Goal: Information Seeking & Learning: Learn about a topic

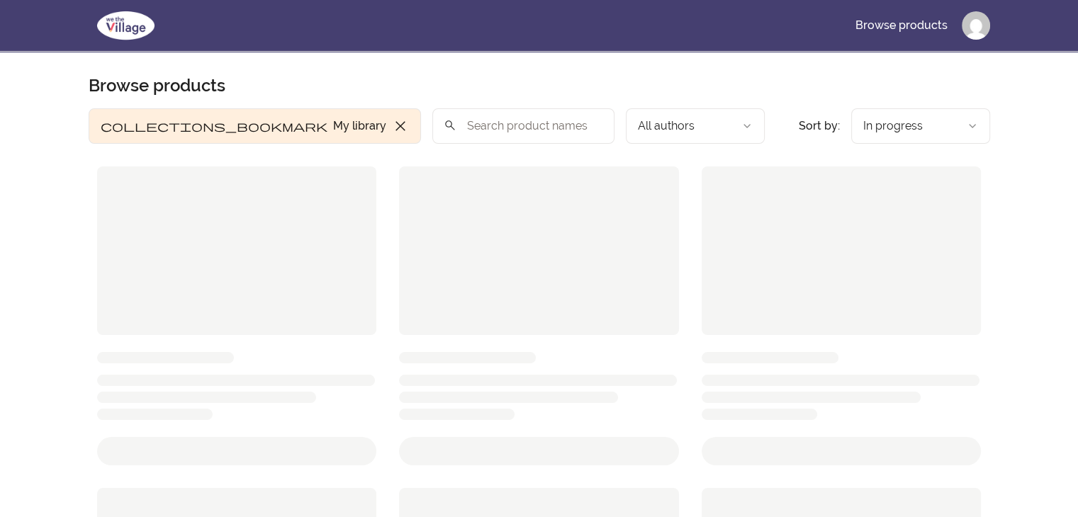
click at [244, 256] on div at bounding box center [237, 251] width 280 height 169
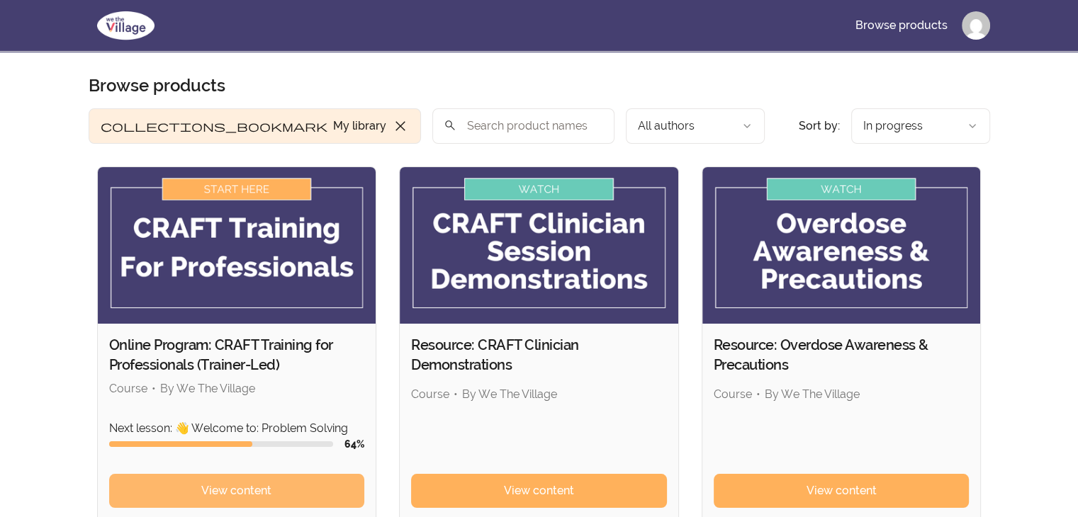
click at [261, 483] on span "View content" at bounding box center [236, 491] width 70 height 17
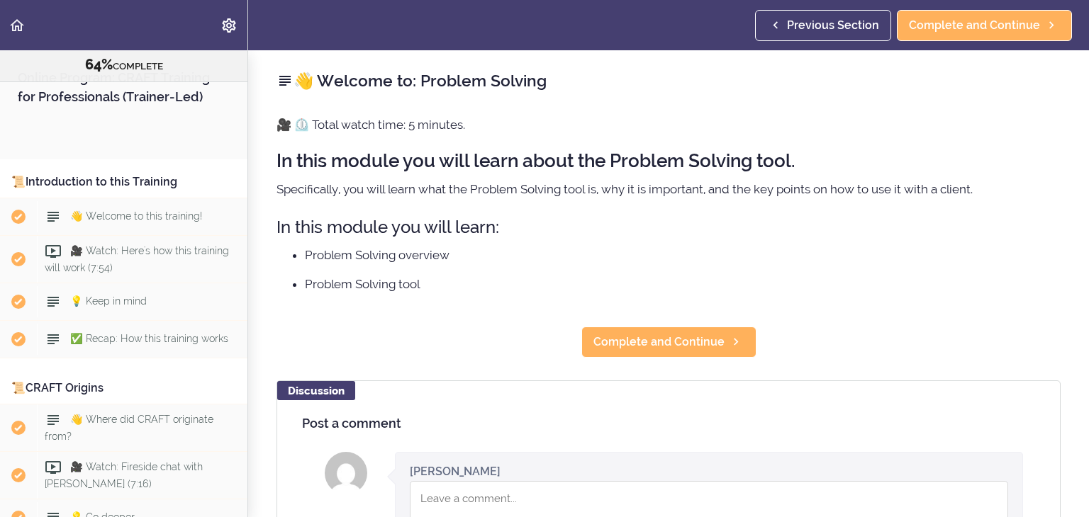
scroll to position [7079, 0]
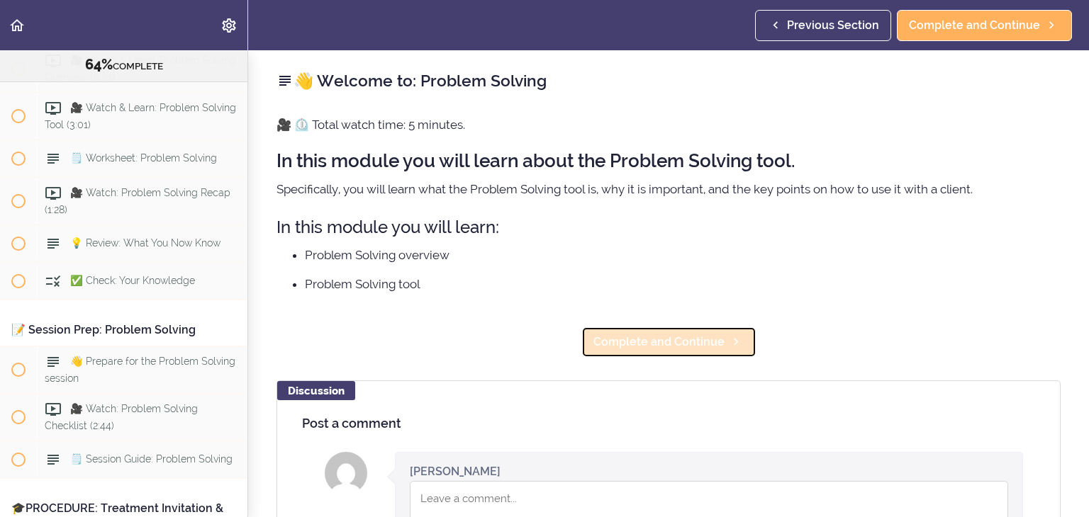
click at [646, 340] on span "Complete and Continue" at bounding box center [658, 342] width 131 height 17
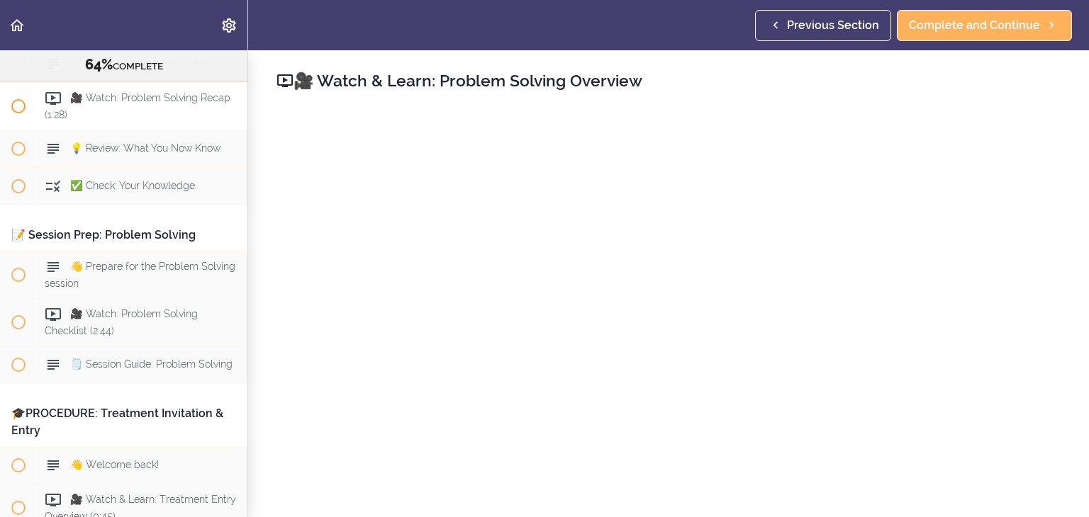
scroll to position [7198, 0]
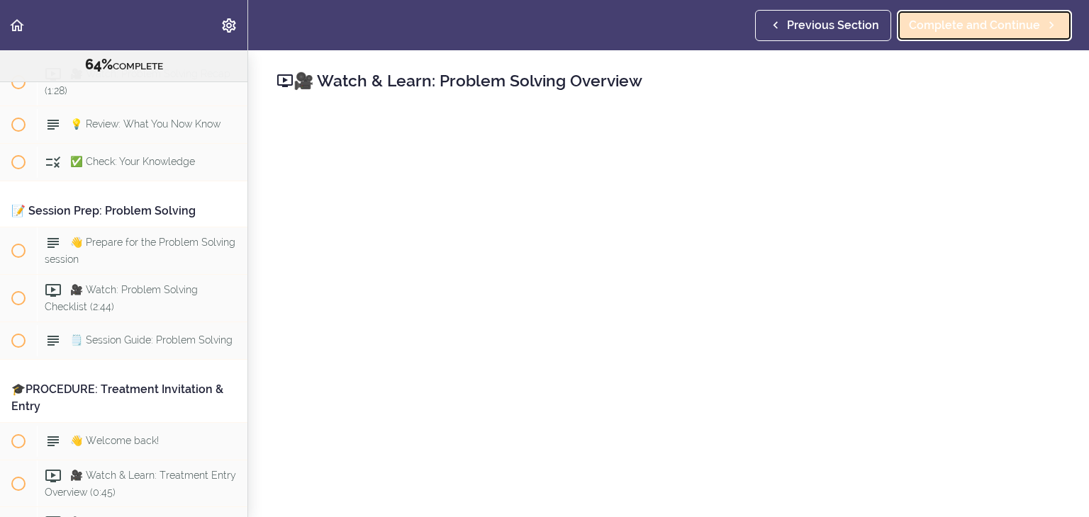
click at [975, 28] on span "Complete and Continue" at bounding box center [974, 25] width 131 height 17
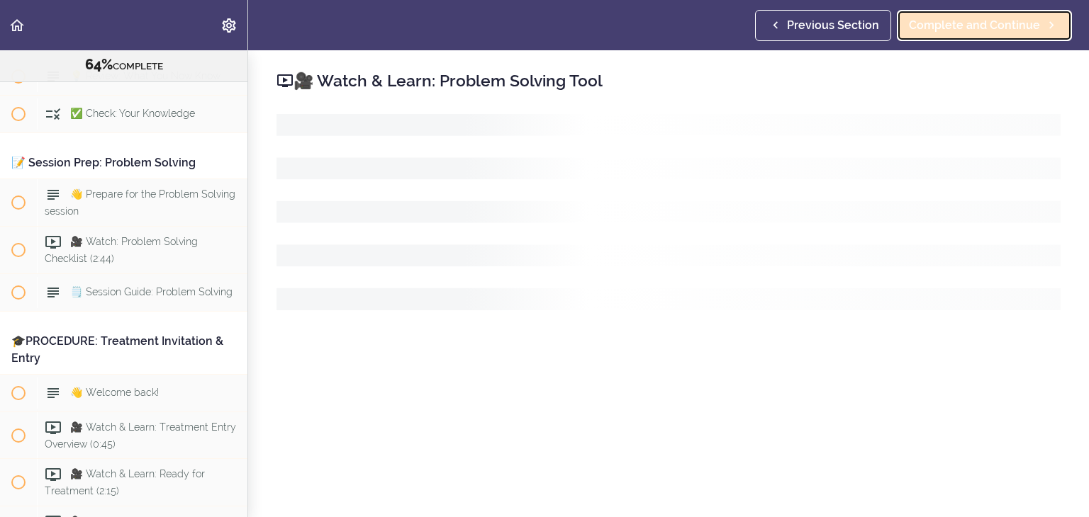
scroll to position [7246, 0]
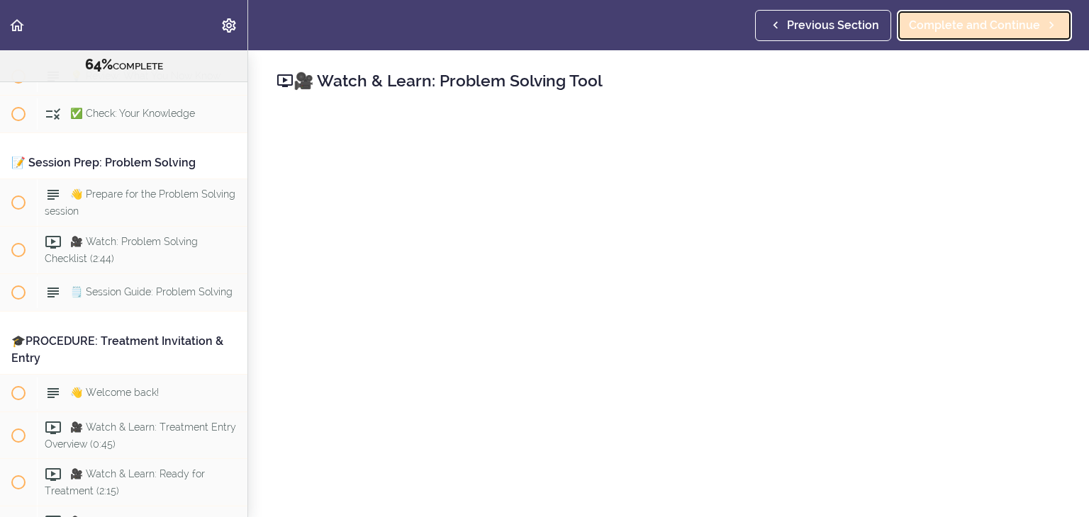
click at [984, 23] on span "Complete and Continue" at bounding box center [974, 25] width 131 height 17
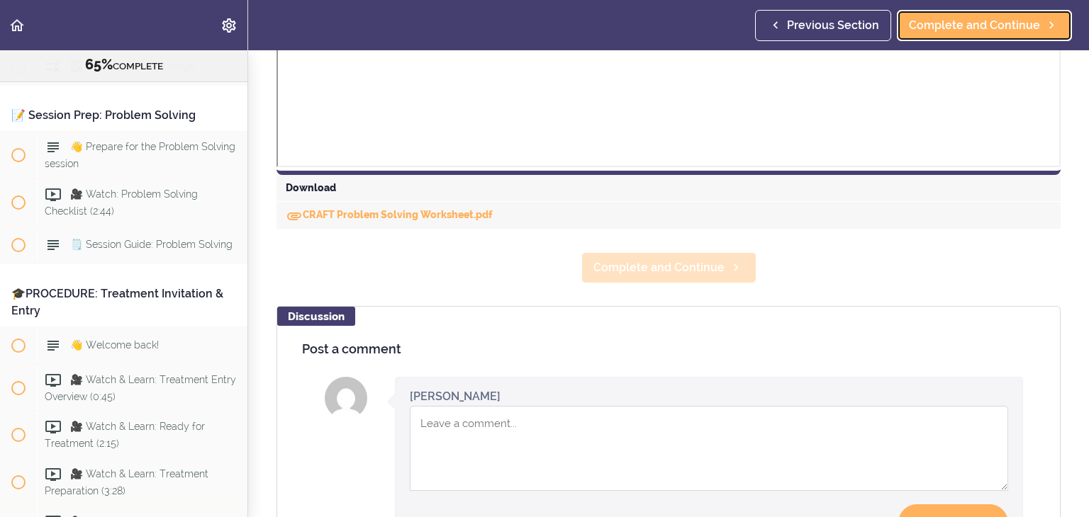
scroll to position [638, 0]
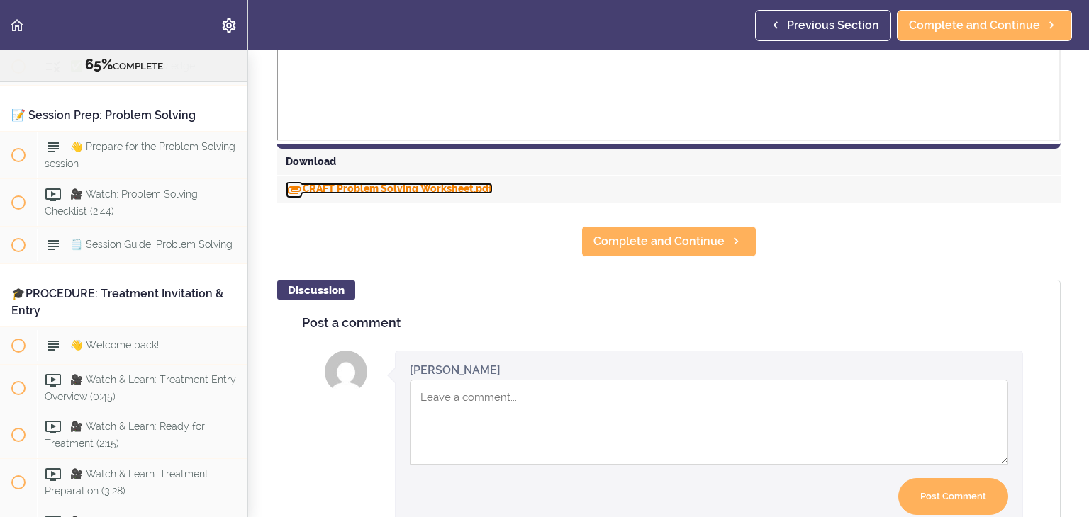
click at [384, 186] on link "CRAFT Problem Solving Worksheet.pdf" at bounding box center [389, 188] width 207 height 11
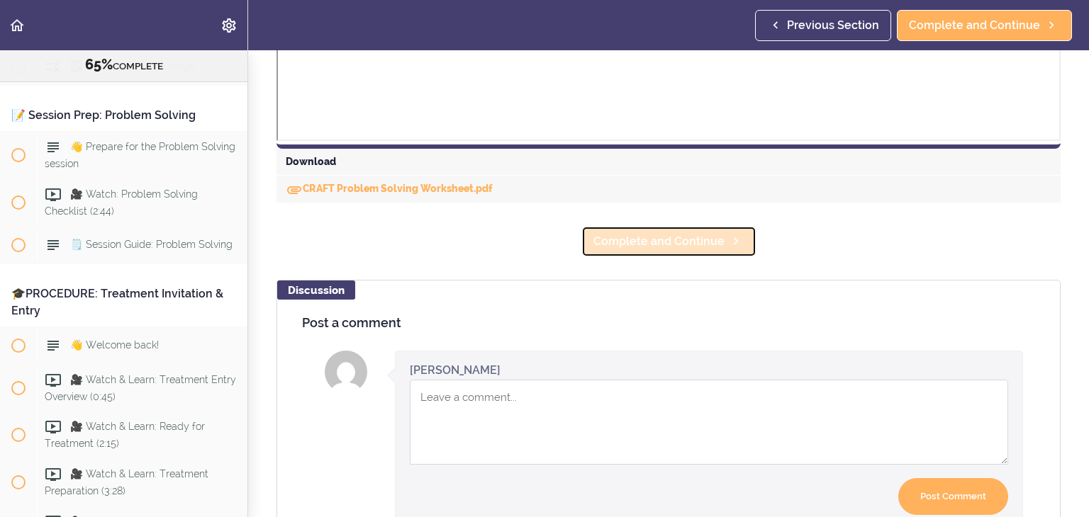
click at [661, 250] on link "Complete and Continue" at bounding box center [668, 241] width 175 height 31
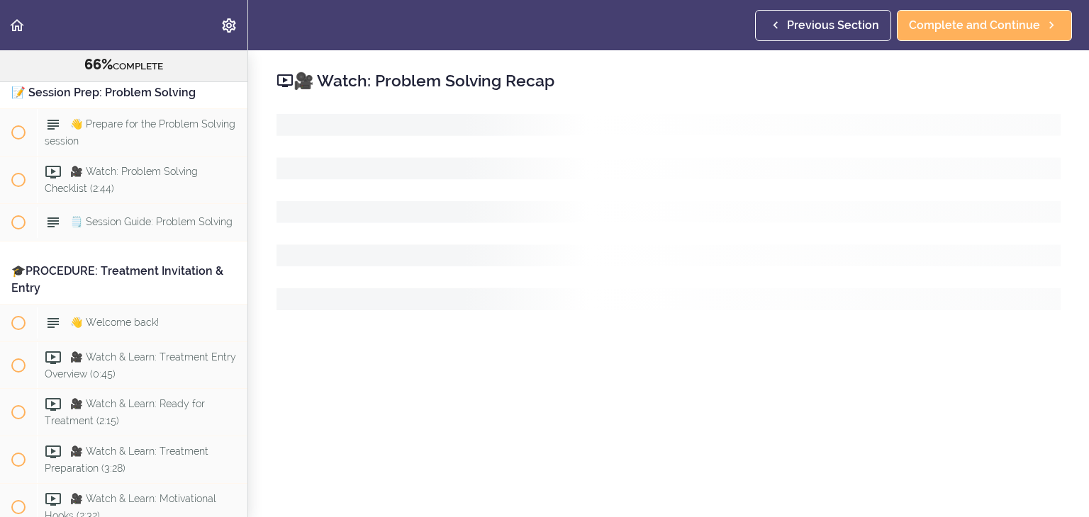
scroll to position [7331, 0]
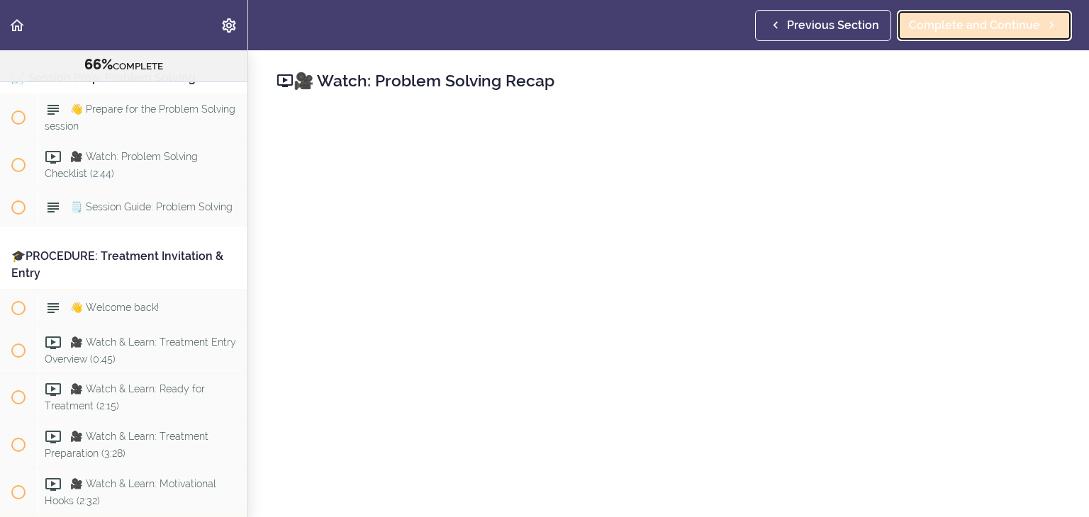
click at [965, 31] on span "Complete and Continue" at bounding box center [974, 25] width 131 height 17
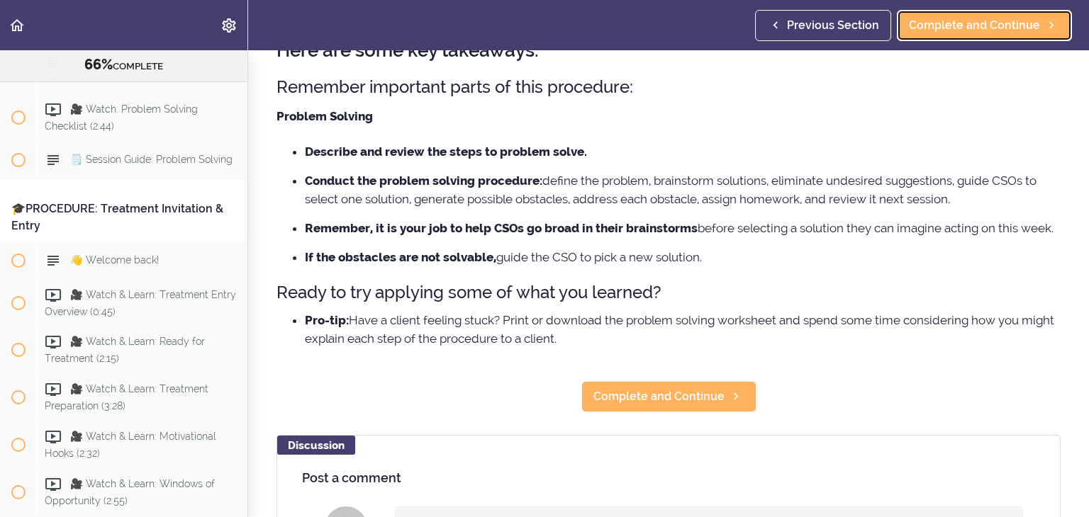
scroll to position [142, 0]
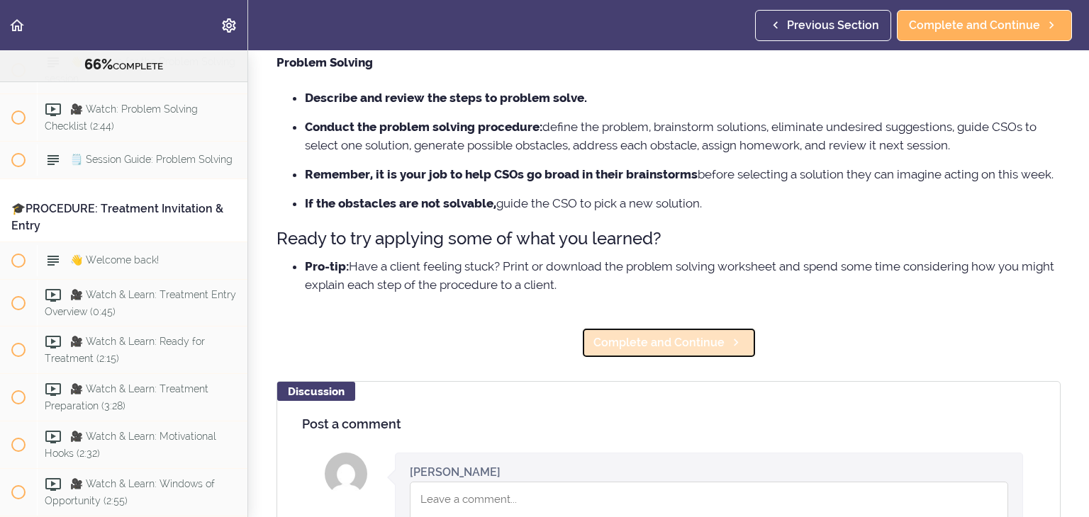
click at [710, 352] on span "Complete and Continue" at bounding box center [658, 343] width 131 height 17
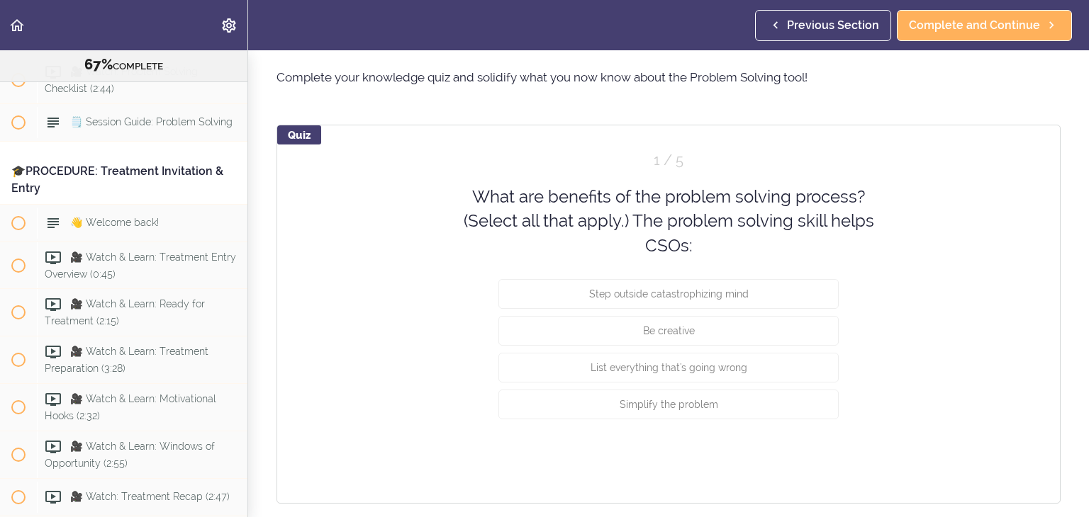
scroll to position [71, 0]
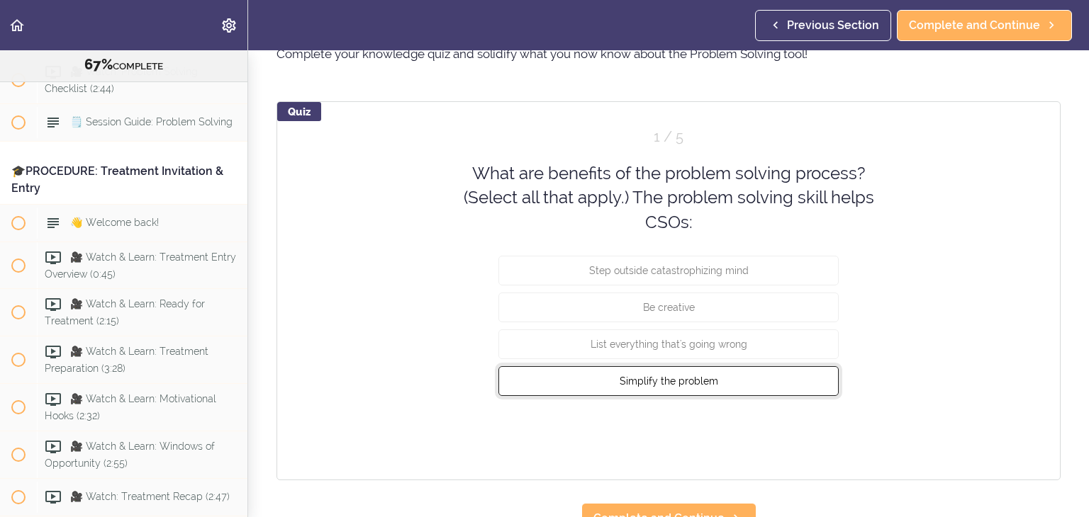
click at [759, 372] on button "Simplify the problem" at bounding box center [668, 381] width 340 height 30
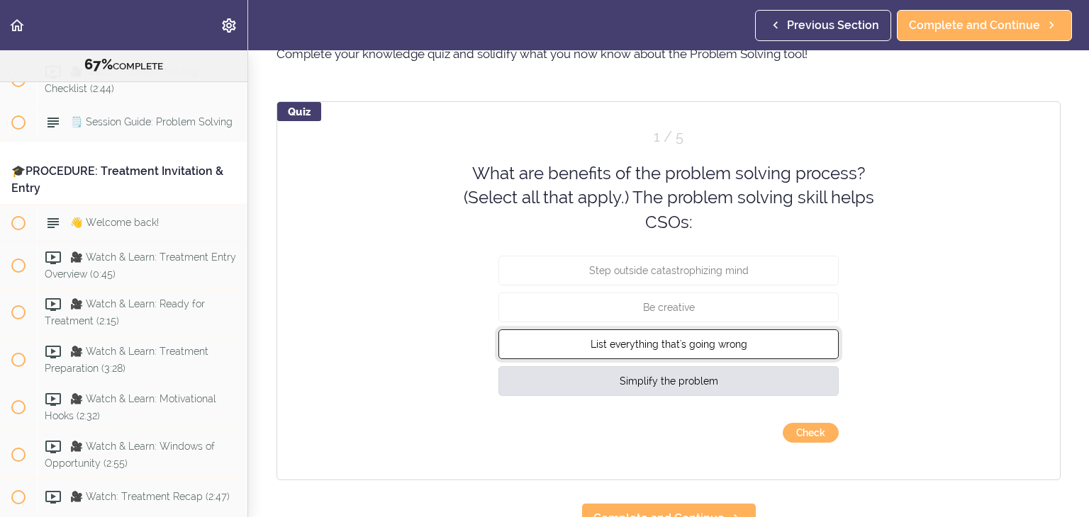
click at [768, 347] on button "List everything that's going wrong" at bounding box center [668, 345] width 340 height 30
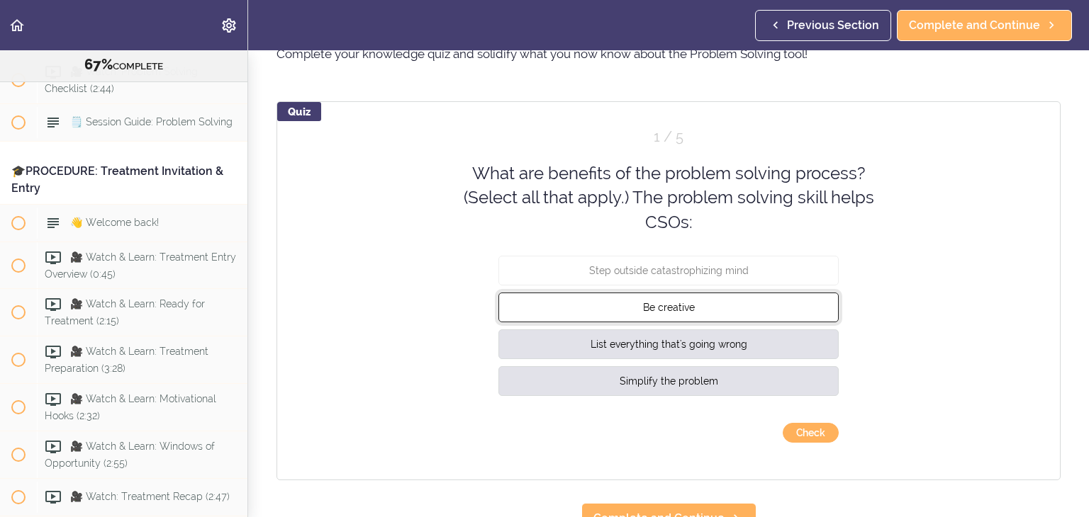
click at [770, 306] on button "Be creative" at bounding box center [668, 308] width 340 height 30
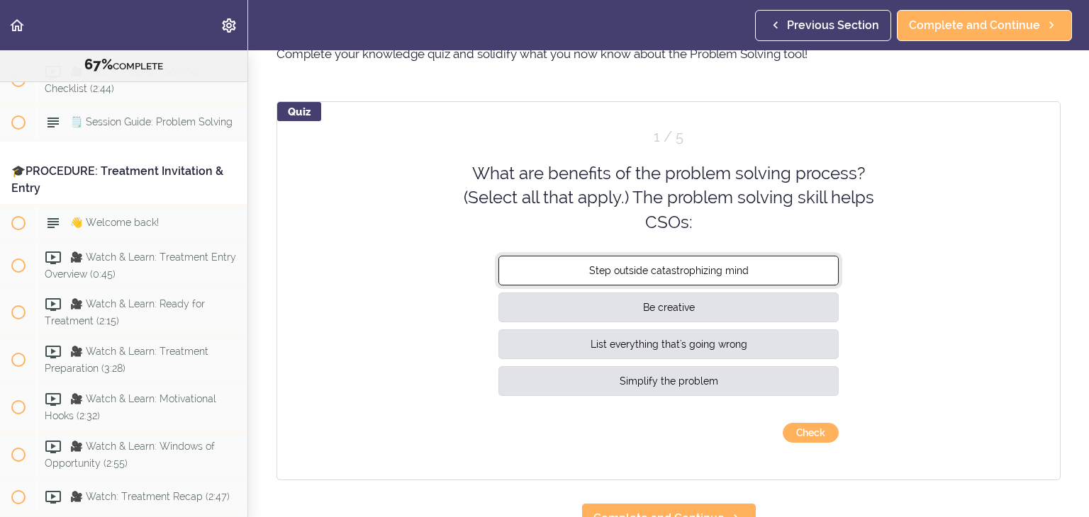
click at [779, 279] on button "Step outside catastrophizing mind" at bounding box center [668, 271] width 340 height 30
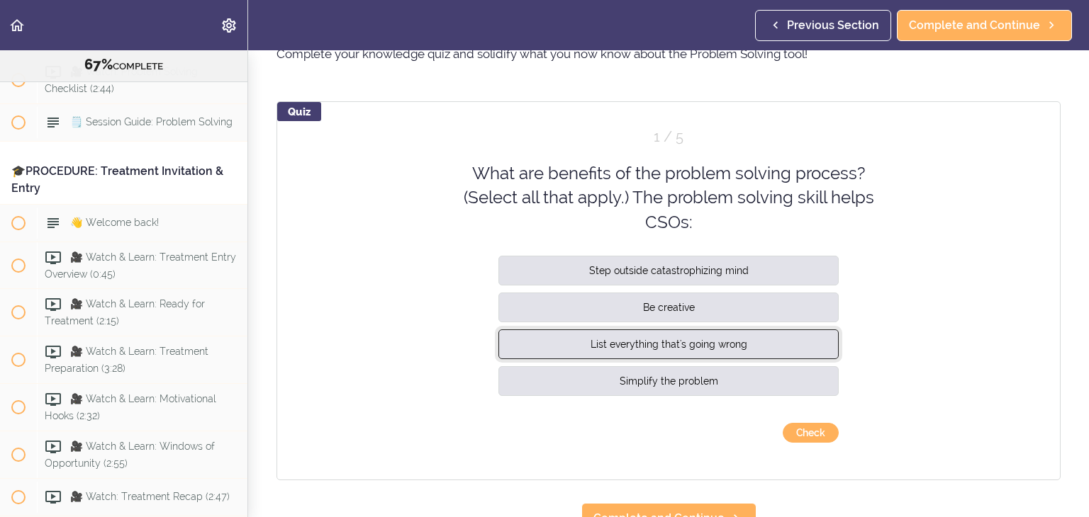
click at [782, 347] on button "List everything that's going wrong" at bounding box center [668, 345] width 340 height 30
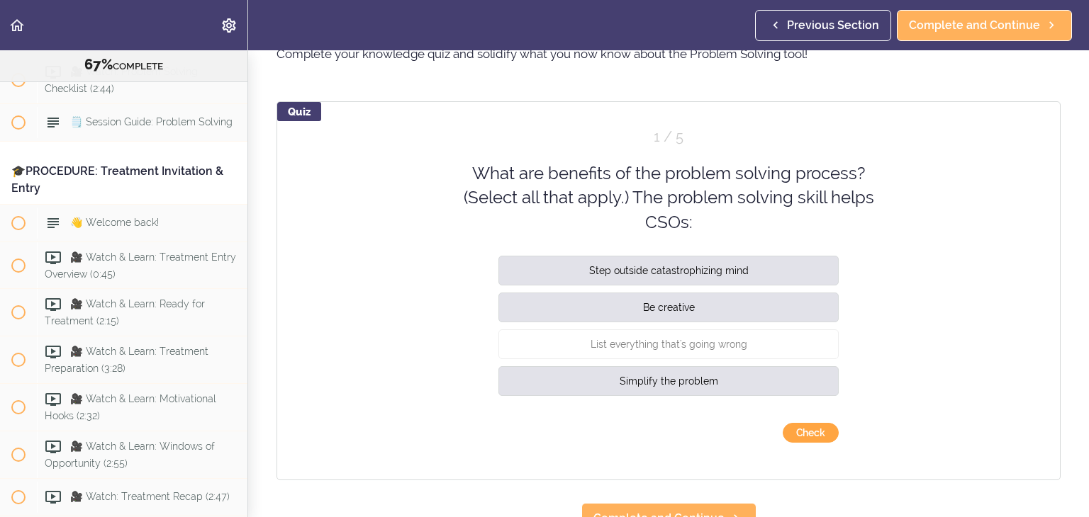
click at [804, 435] on button "Check" at bounding box center [810, 433] width 56 height 20
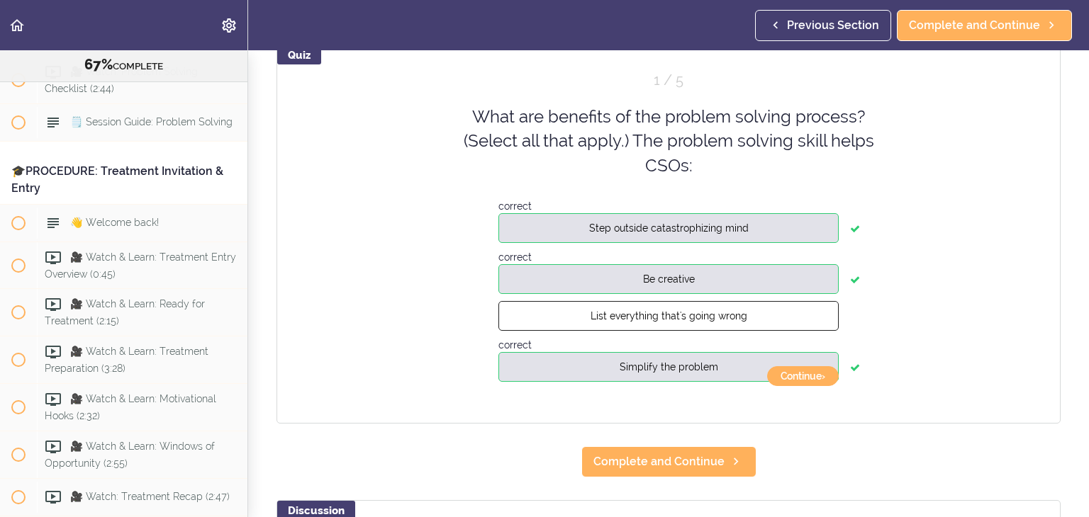
scroll to position [142, 0]
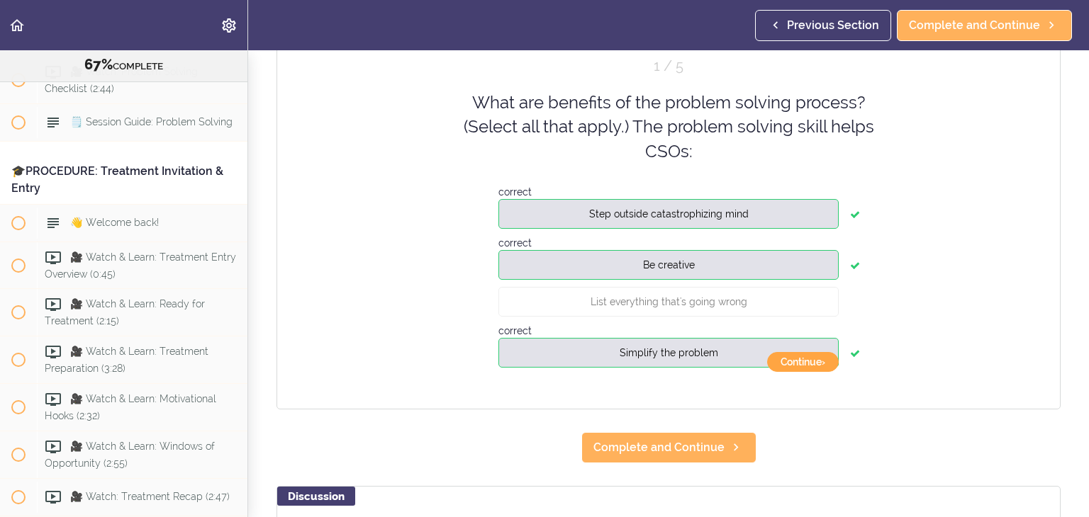
click at [809, 362] on button "Continue ›" at bounding box center [803, 362] width 72 height 20
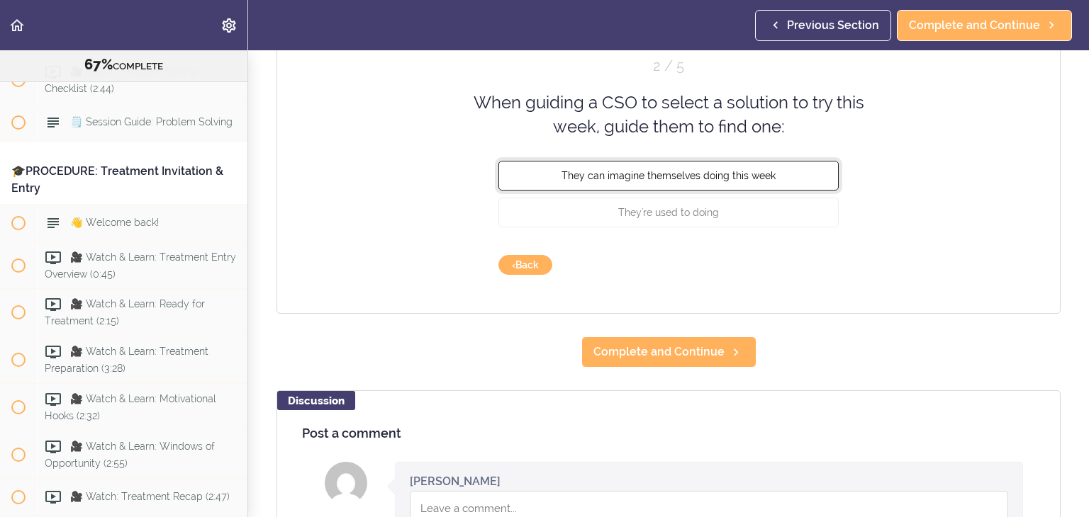
click at [692, 182] on button "They can imagine themselves doing this week" at bounding box center [668, 175] width 340 height 30
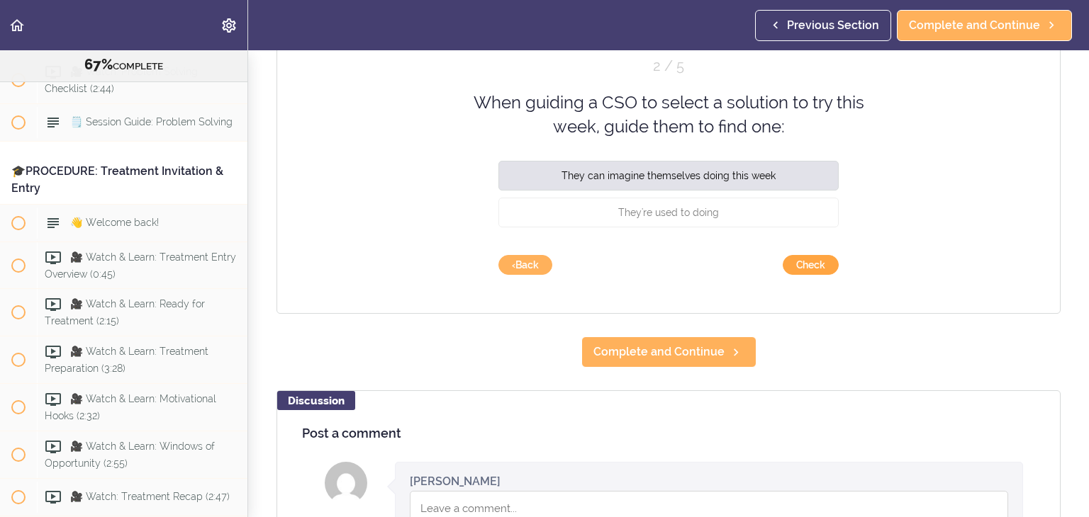
click at [788, 263] on button "Check" at bounding box center [810, 265] width 56 height 20
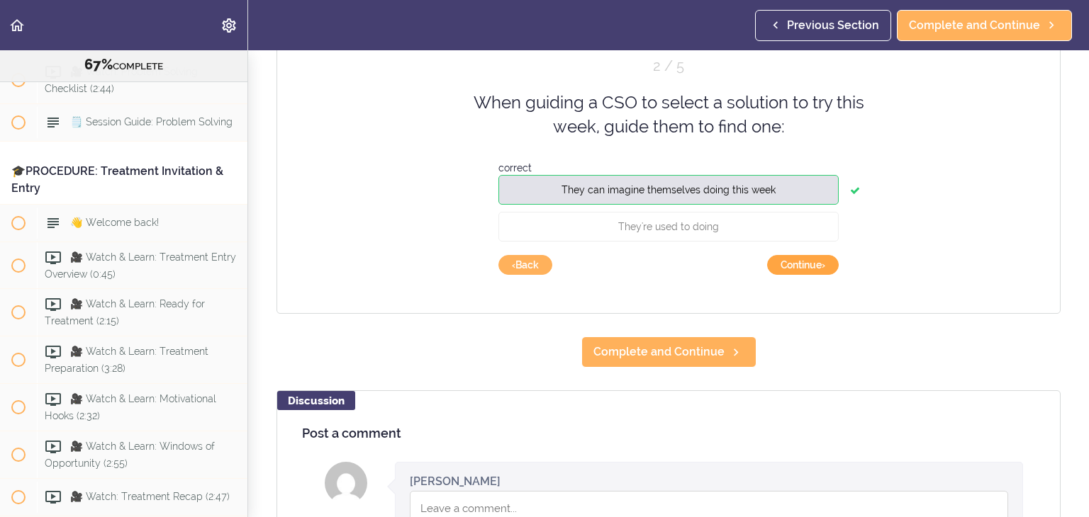
click at [797, 262] on button "Continue ›" at bounding box center [803, 265] width 72 height 20
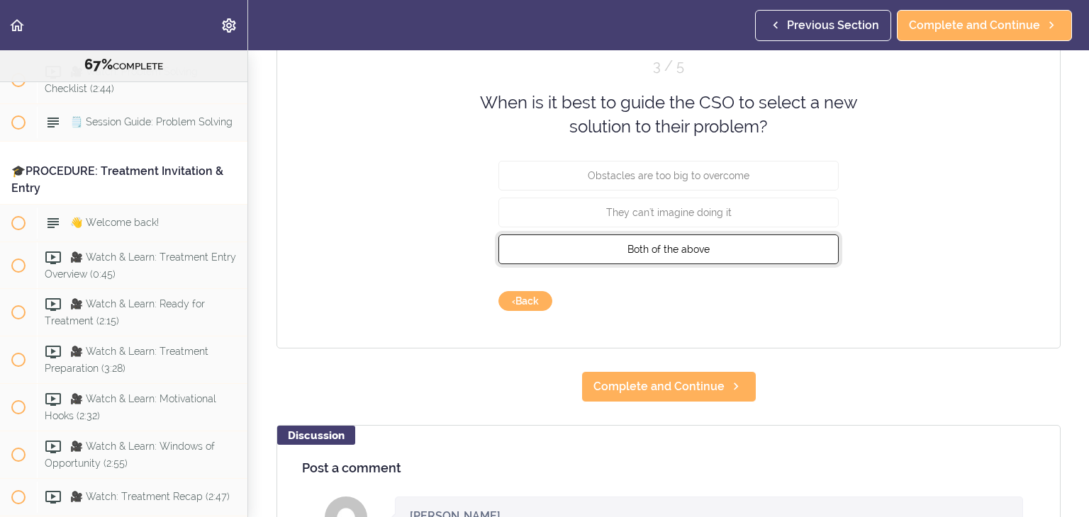
click at [686, 245] on span "Both of the above" at bounding box center [668, 248] width 82 height 11
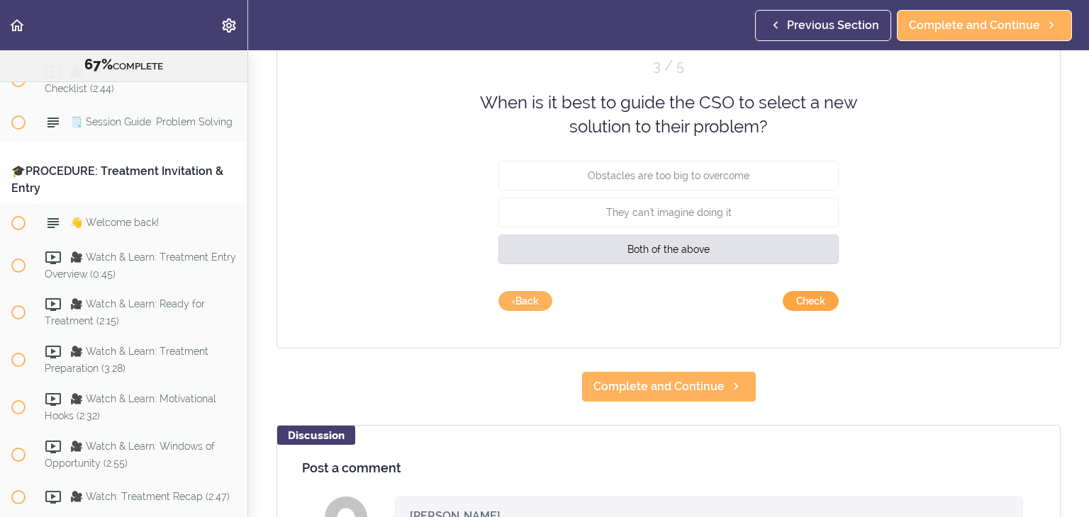
click at [797, 300] on button "Check" at bounding box center [810, 301] width 56 height 20
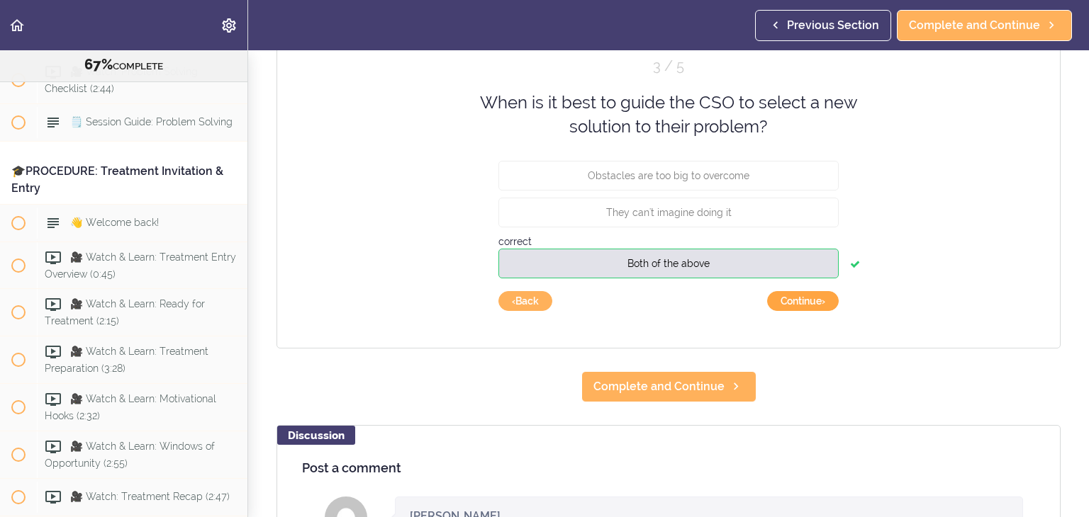
click at [790, 298] on button "Continue ›" at bounding box center [803, 301] width 72 height 20
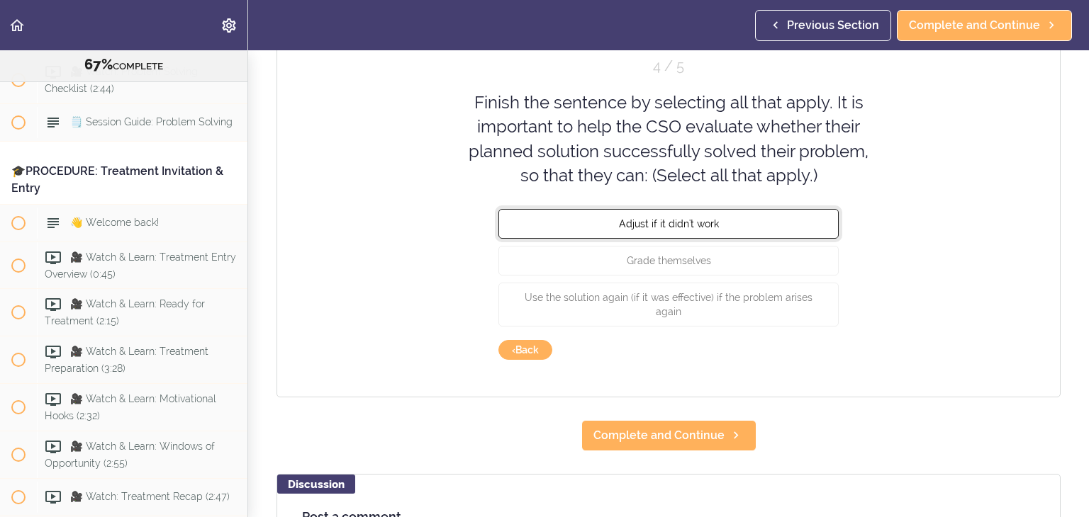
click at [752, 223] on button "Adjust if it didn't work" at bounding box center [668, 224] width 340 height 30
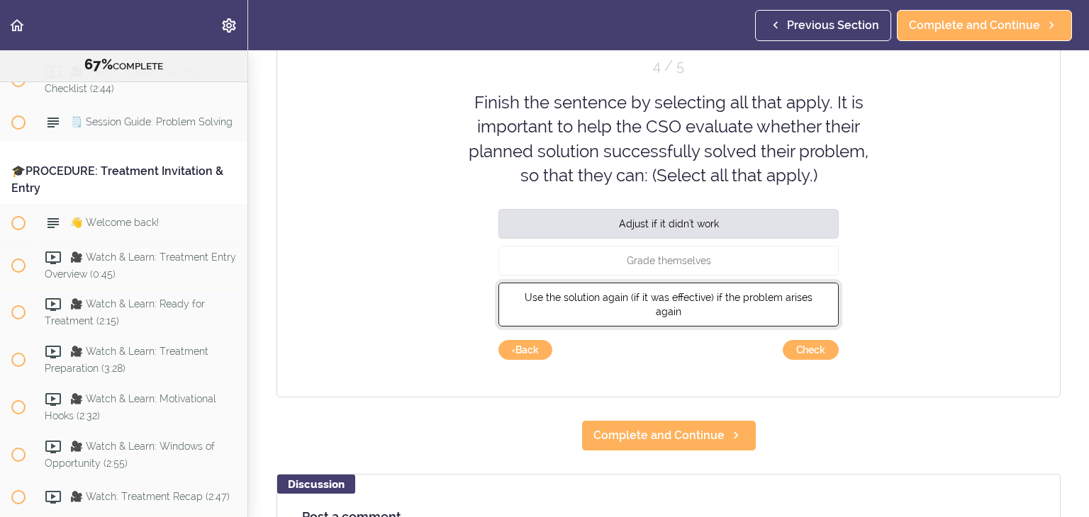
click at [738, 293] on span "Use the solution again (if it was effective) if the problem arises again" at bounding box center [668, 305] width 288 height 26
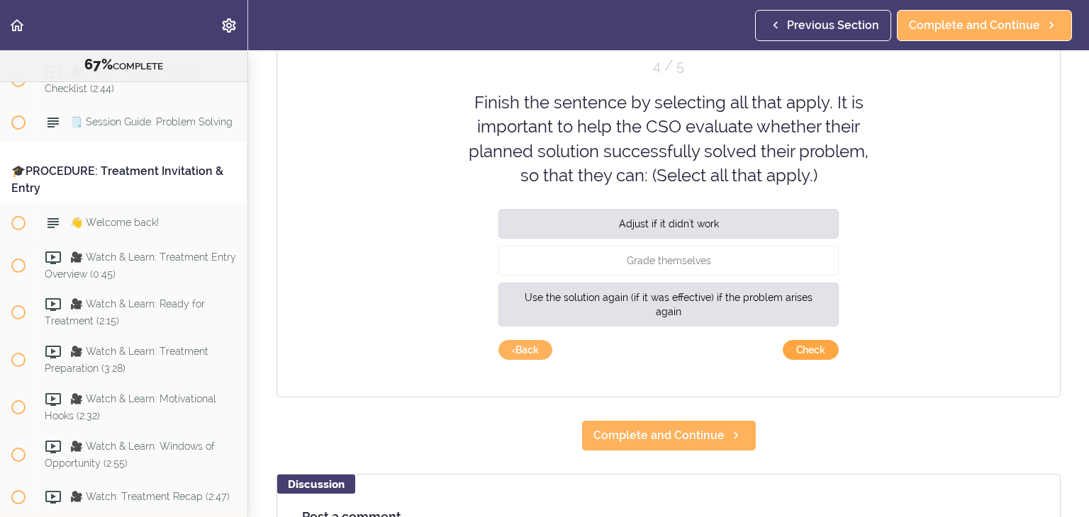
click at [811, 344] on button "Check" at bounding box center [810, 350] width 56 height 20
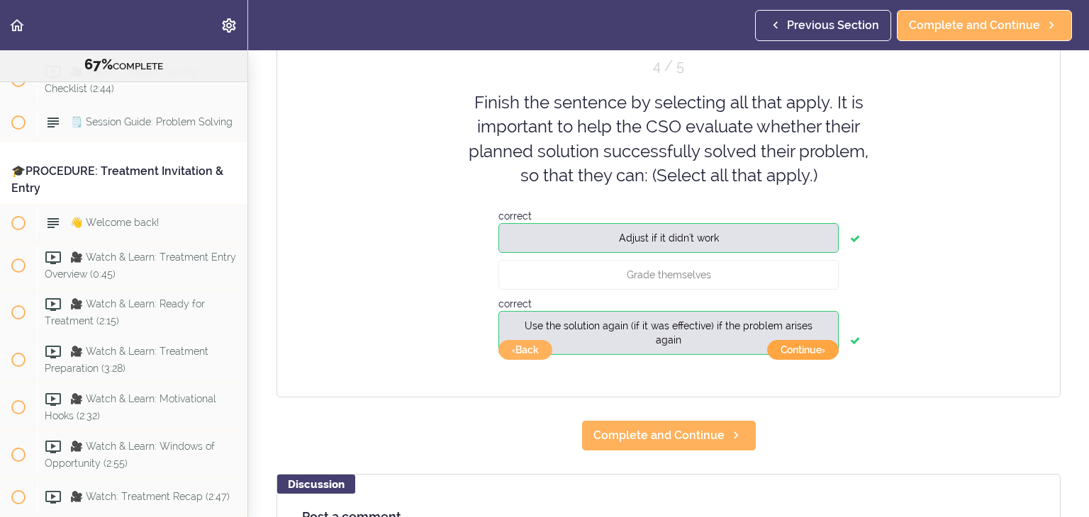
click at [808, 349] on button "Continue ›" at bounding box center [803, 350] width 72 height 20
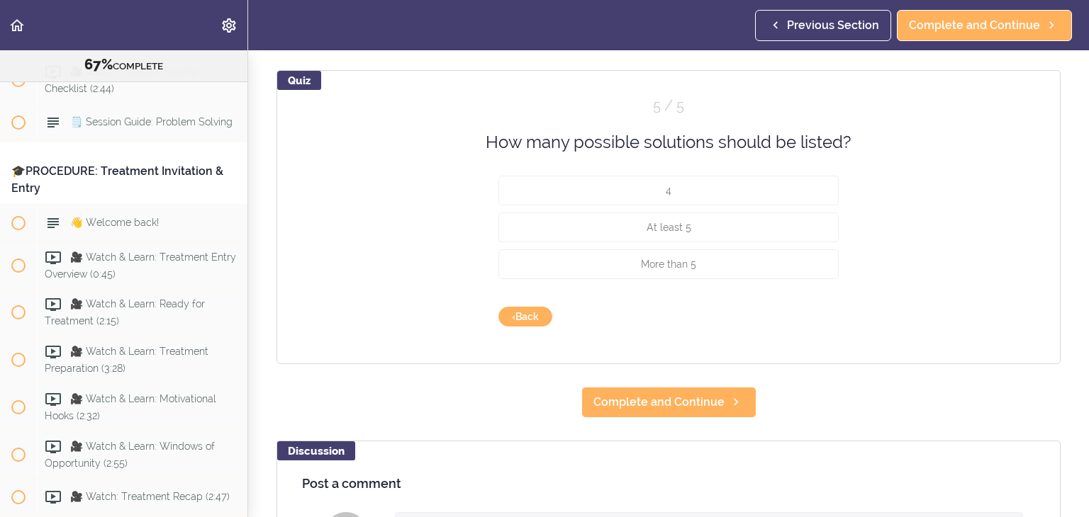
scroll to position [71, 0]
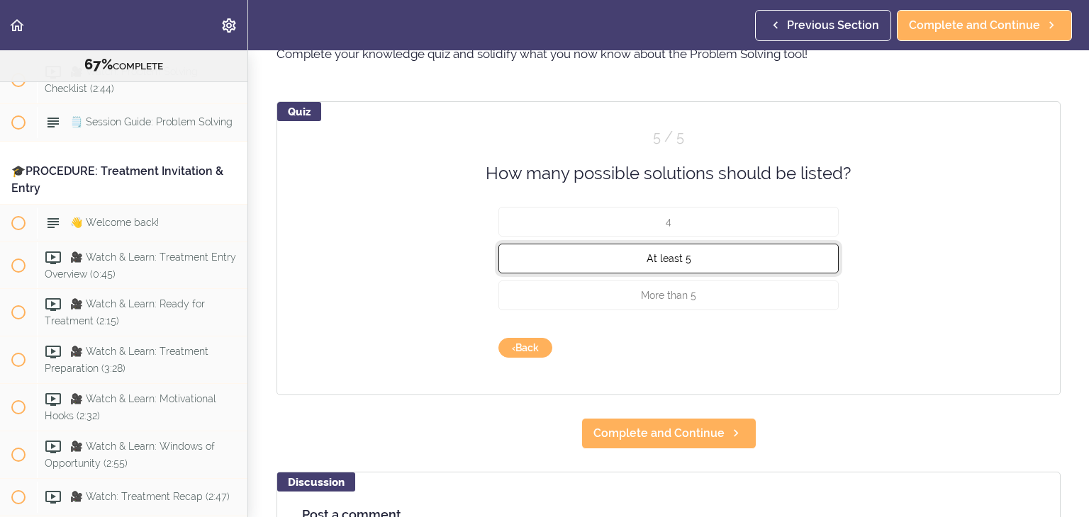
click at [700, 259] on button "At least 5" at bounding box center [668, 259] width 340 height 30
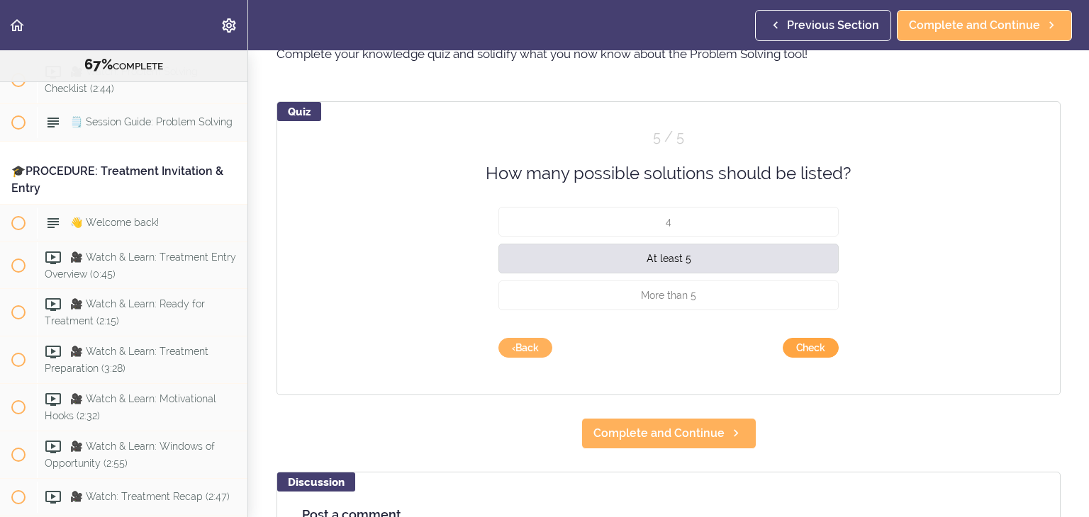
click at [802, 344] on button "Check" at bounding box center [810, 348] width 56 height 20
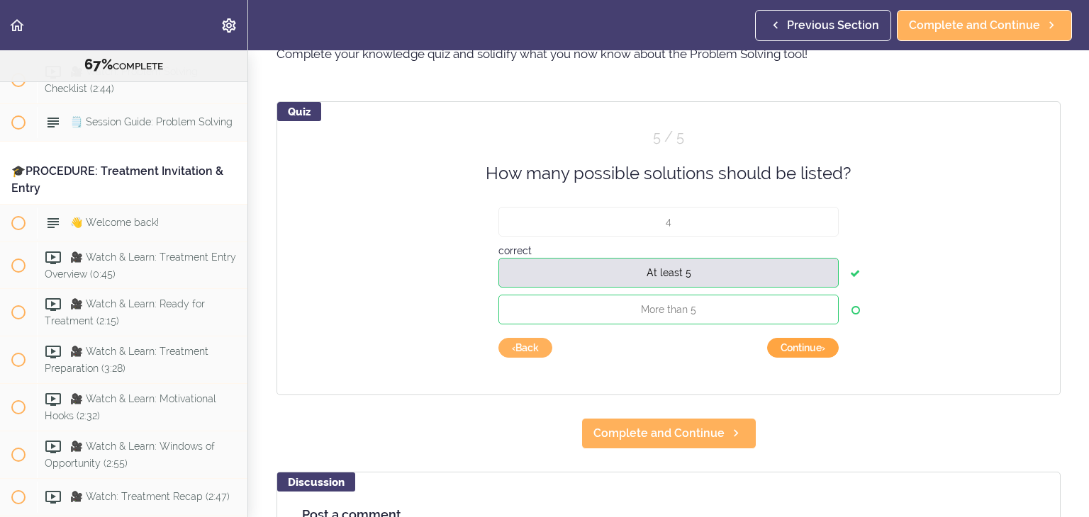
click at [812, 349] on button "Continue ›" at bounding box center [803, 348] width 72 height 20
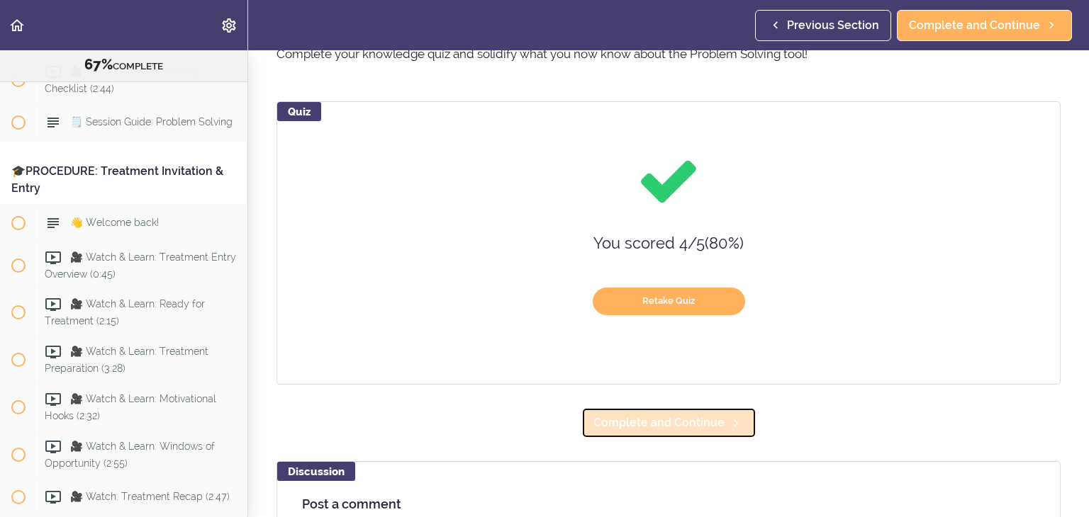
click at [680, 424] on span "Complete and Continue" at bounding box center [658, 423] width 131 height 17
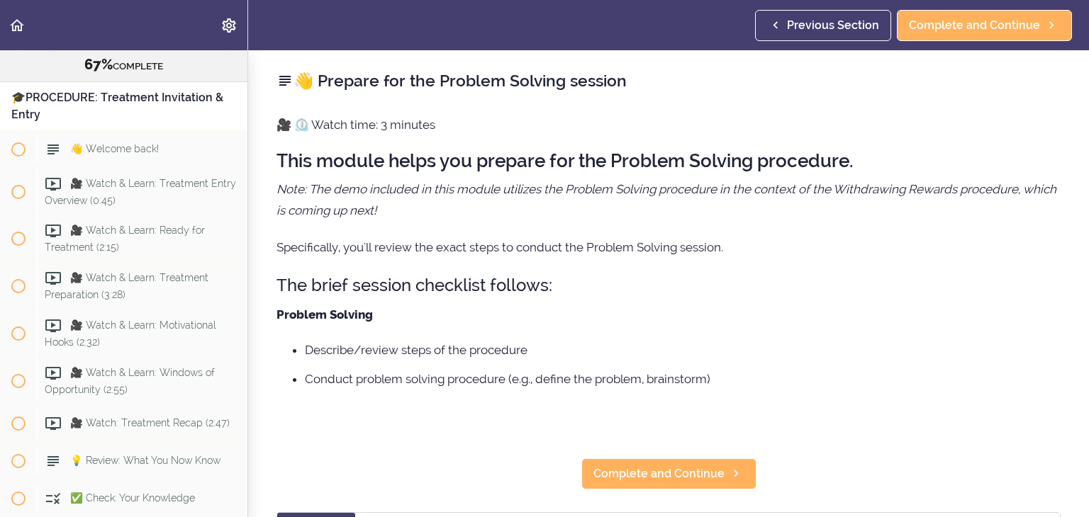
scroll to position [7500, 0]
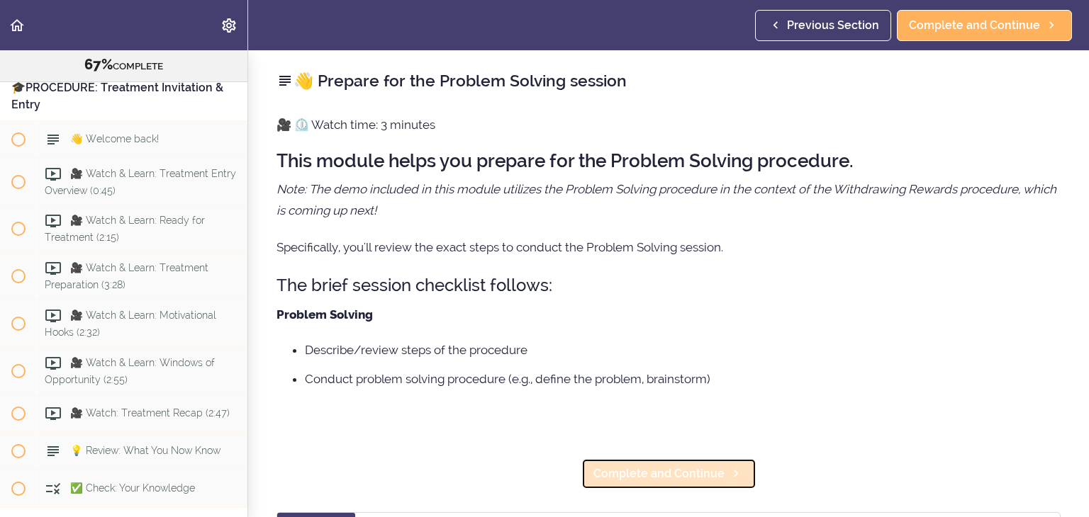
click at [663, 481] on span "Complete and Continue" at bounding box center [658, 474] width 131 height 17
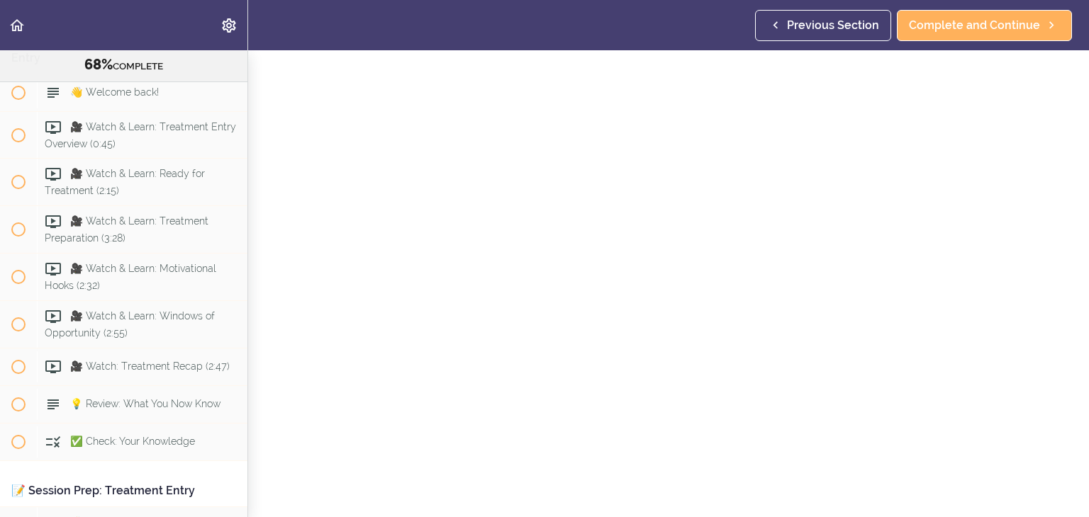
scroll to position [71, 0]
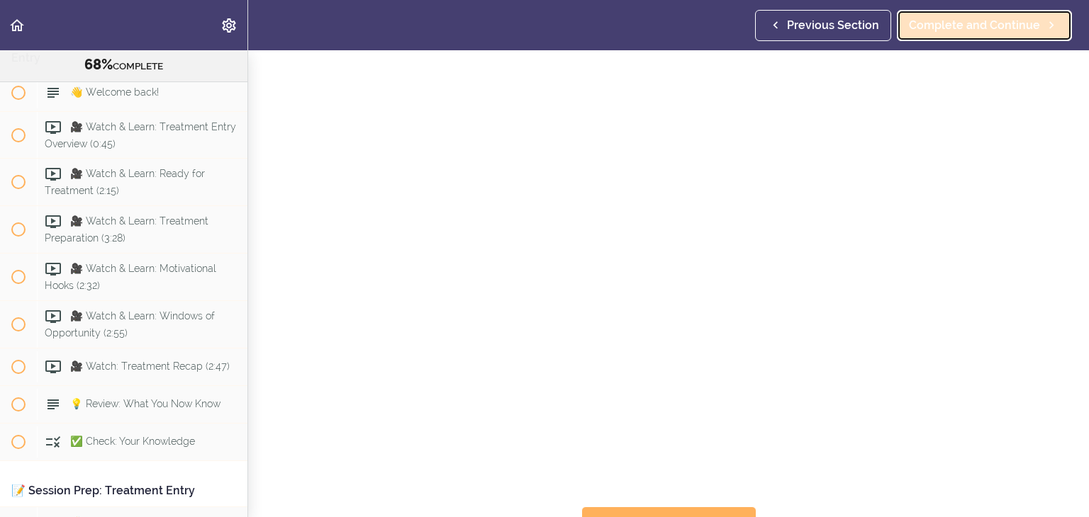
click at [992, 26] on span "Complete and Continue" at bounding box center [974, 25] width 131 height 17
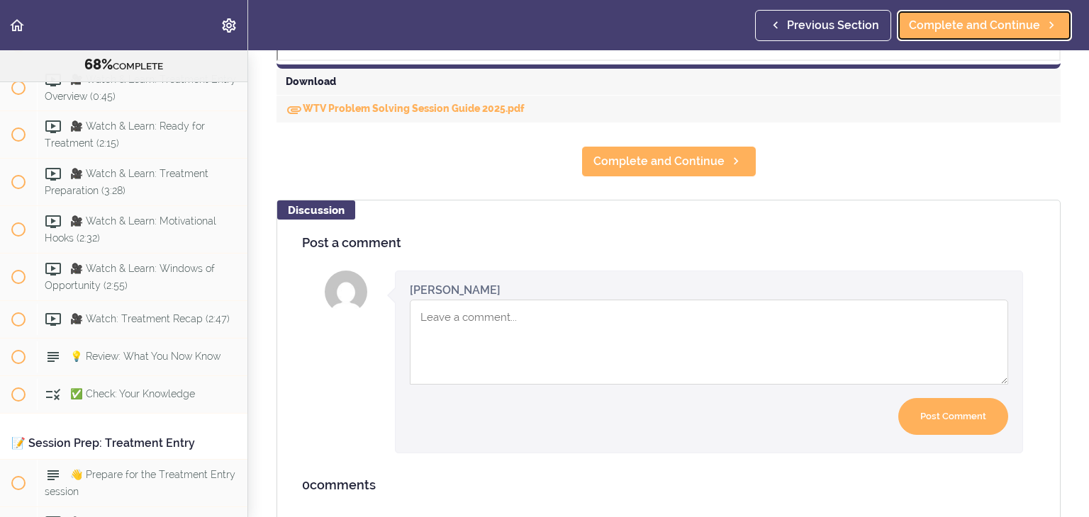
scroll to position [631, 0]
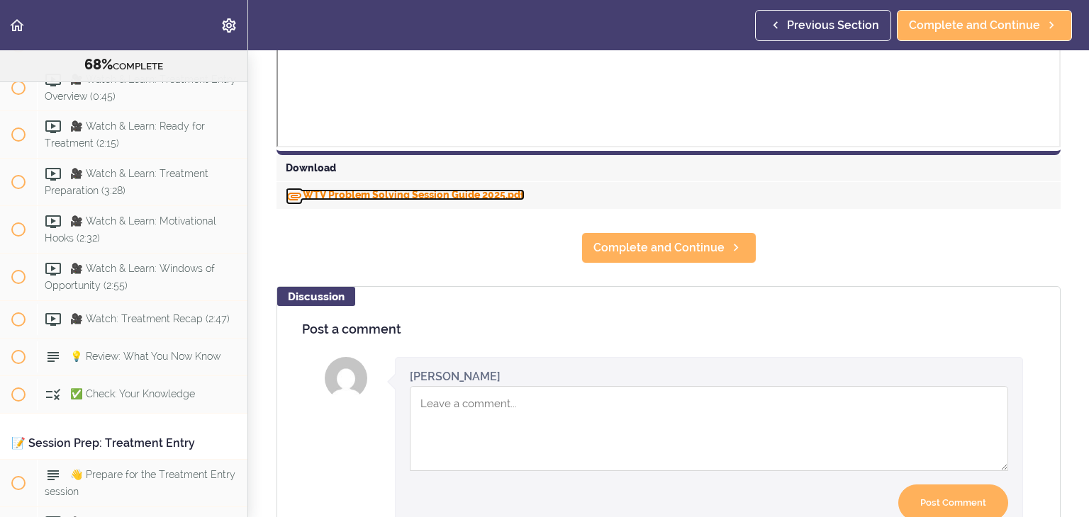
click at [437, 194] on link "WTV Problem Solving Session Guide 2025.pdf" at bounding box center [405, 194] width 239 height 11
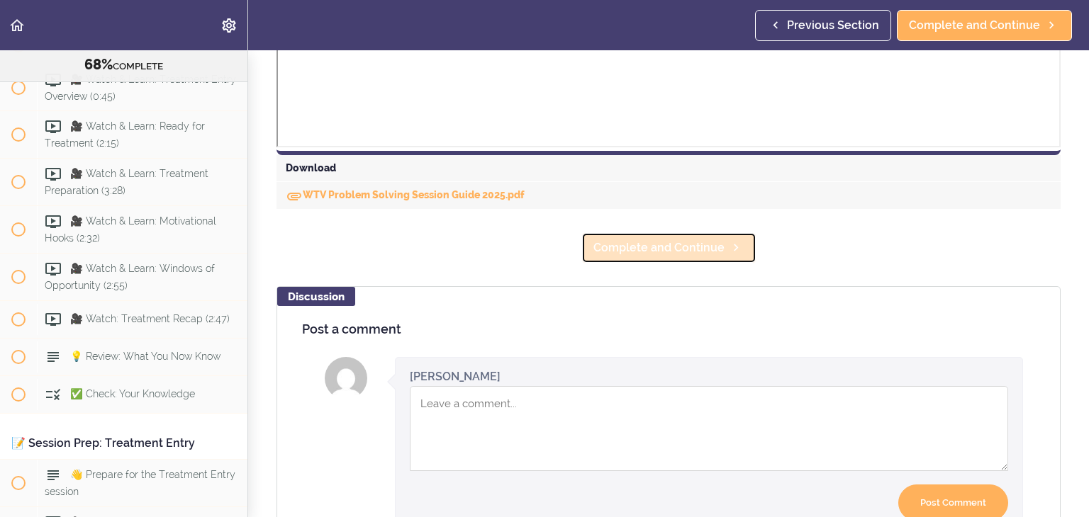
click at [677, 254] on span "Complete and Continue" at bounding box center [658, 248] width 131 height 17
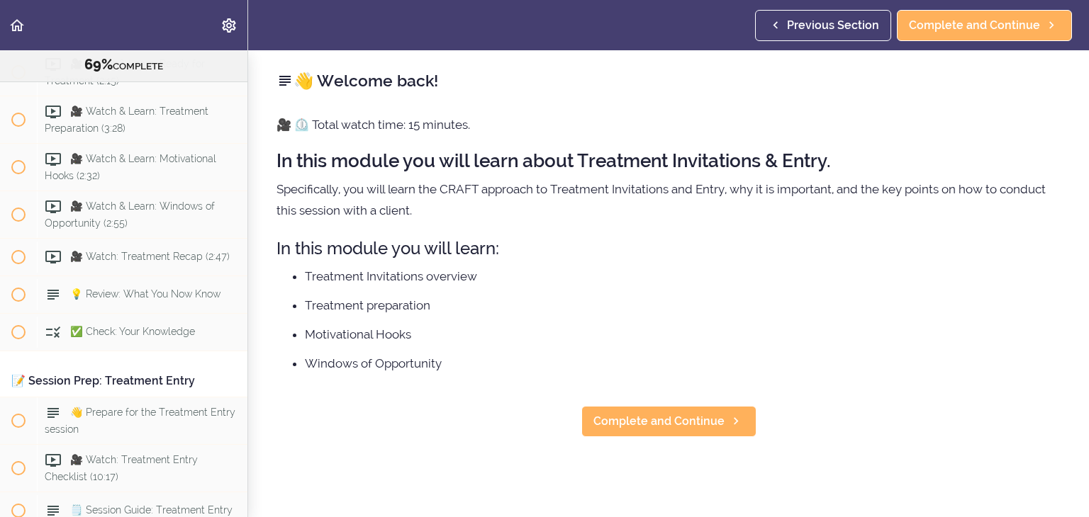
scroll to position [7704, 0]
